Goal: Information Seeking & Learning: Learn about a topic

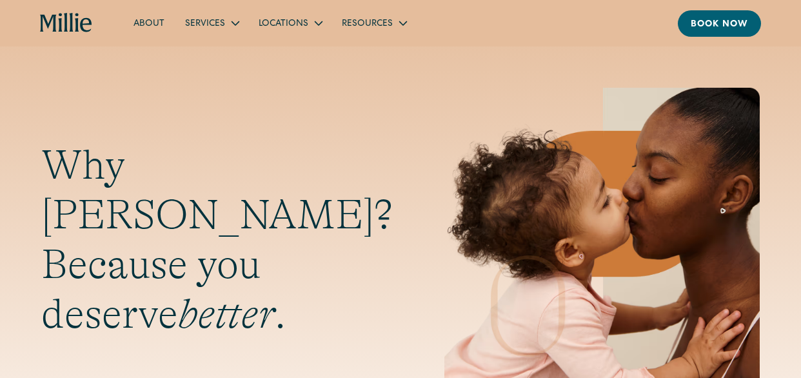
click at [139, 24] on link "About" at bounding box center [149, 22] width 52 height 21
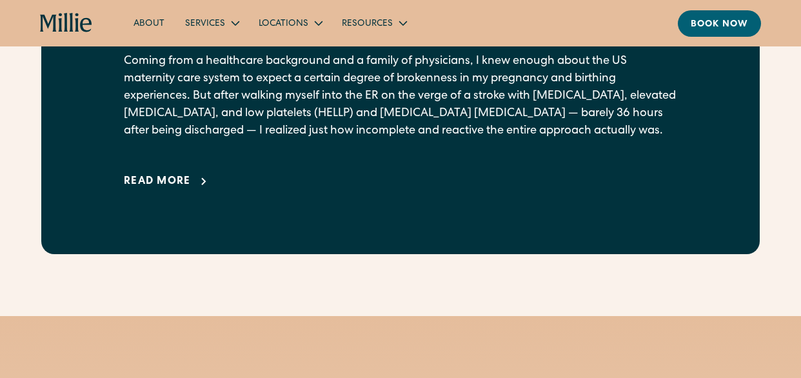
scroll to position [967, 0]
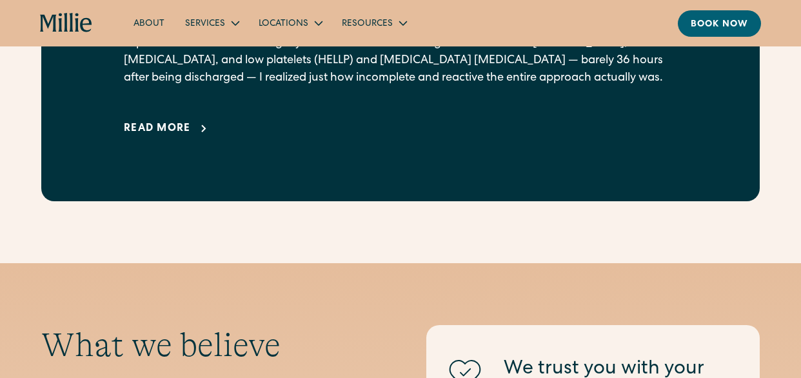
click at [169, 137] on div "Read more" at bounding box center [157, 128] width 67 height 15
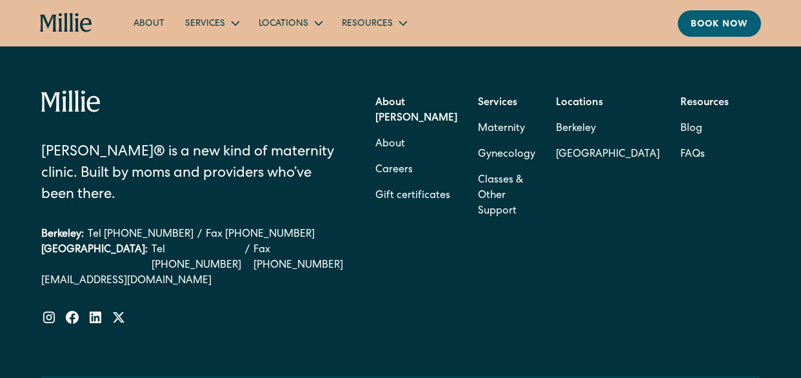
scroll to position [5502, 0]
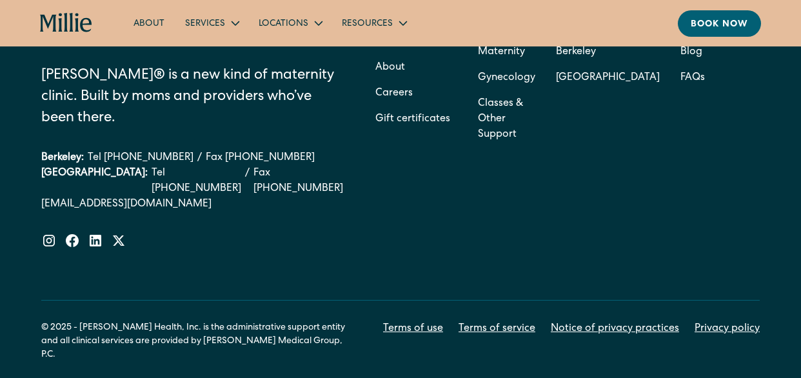
click at [53, 18] on icon "home" at bounding box center [66, 23] width 52 height 21
